Goal: Information Seeking & Learning: Find contact information

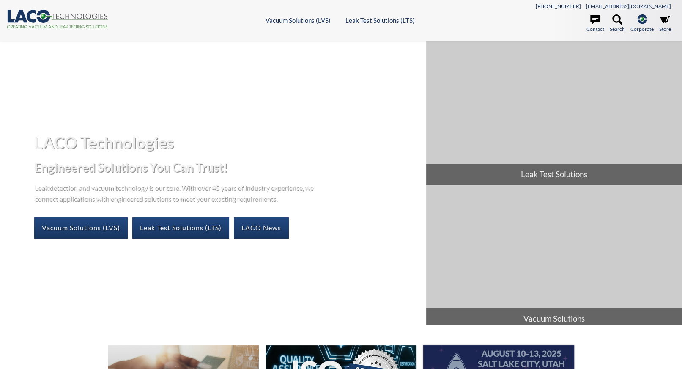
select select
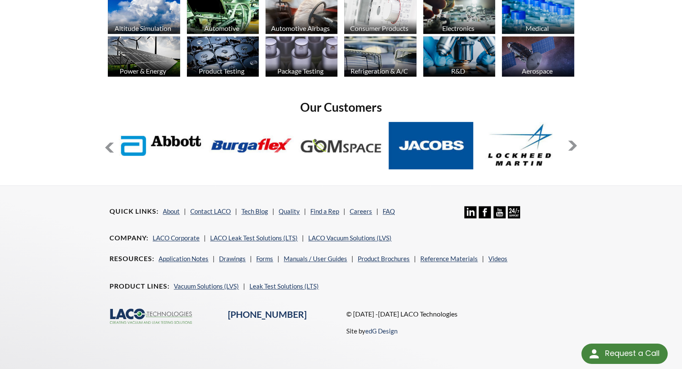
scroll to position [662, 0]
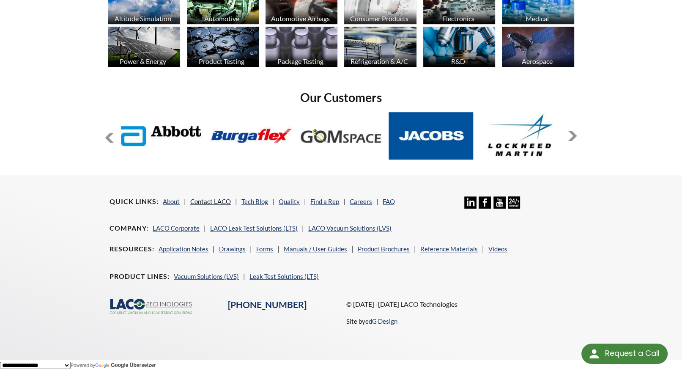
click at [216, 197] on link "Contact LACO" at bounding box center [210, 201] width 41 height 8
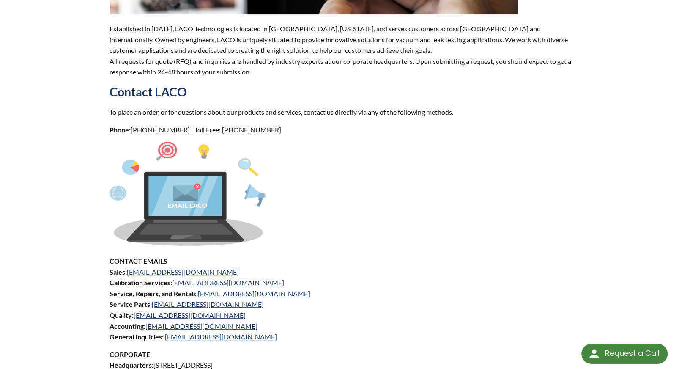
scroll to position [254, 0]
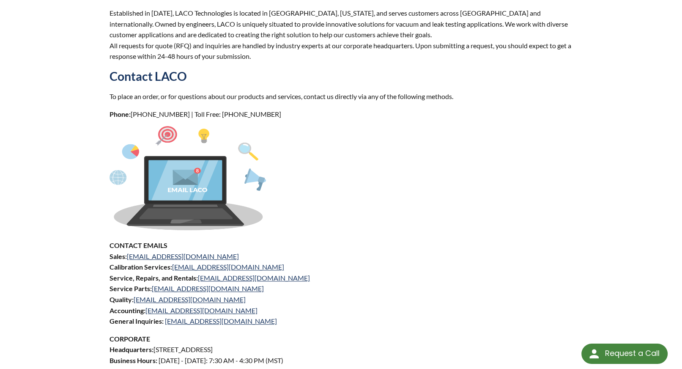
click at [536, 166] on p at bounding box center [340, 179] width 463 height 107
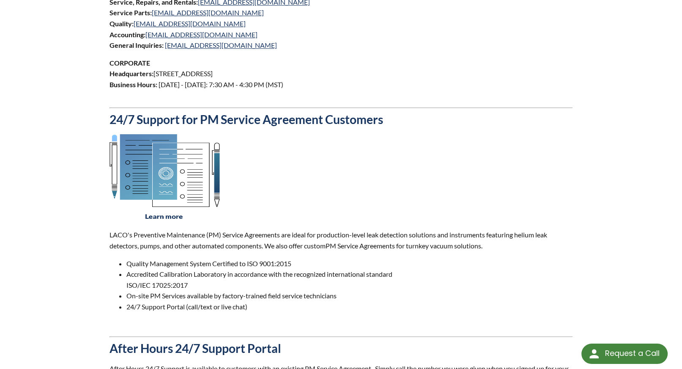
scroll to position [465, 0]
